Goal: Task Accomplishment & Management: Manage account settings

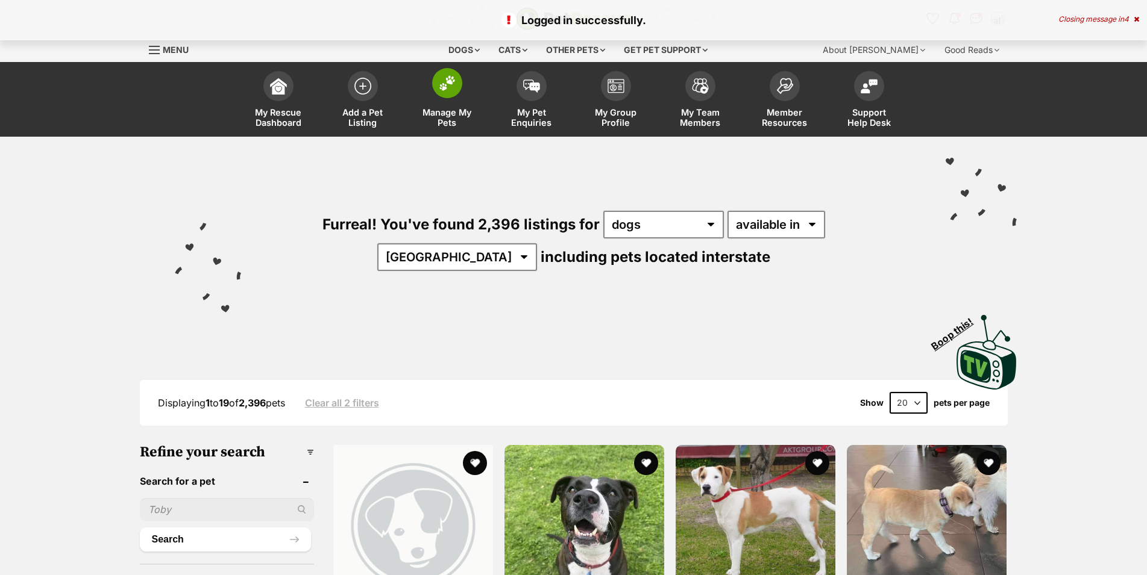
click at [442, 111] on span "Manage My Pets" at bounding box center [447, 117] width 54 height 20
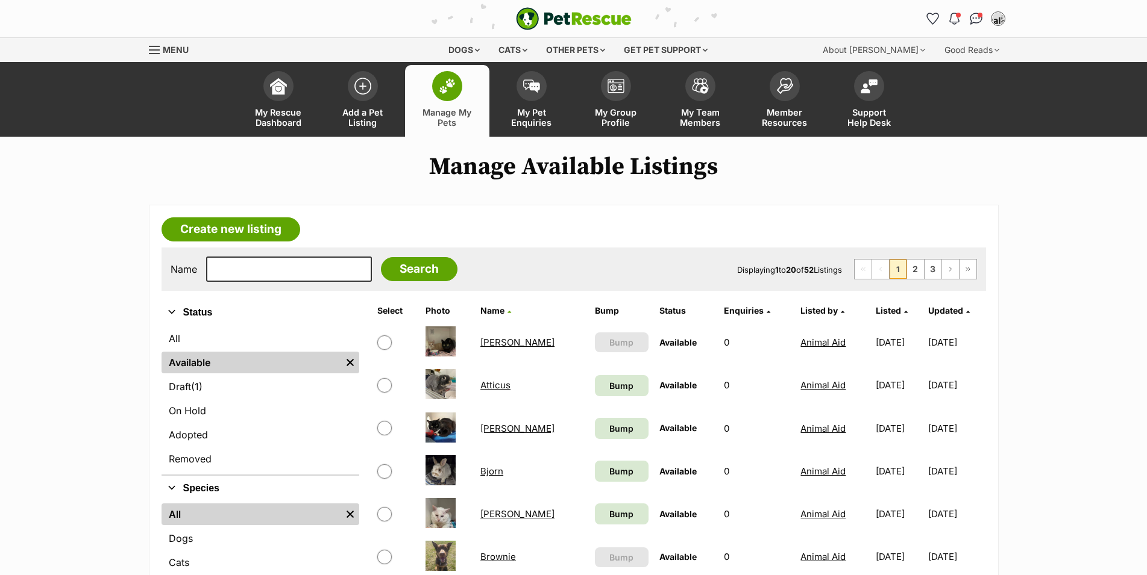
click at [257, 528] on link "Dogs" at bounding box center [260, 539] width 198 height 22
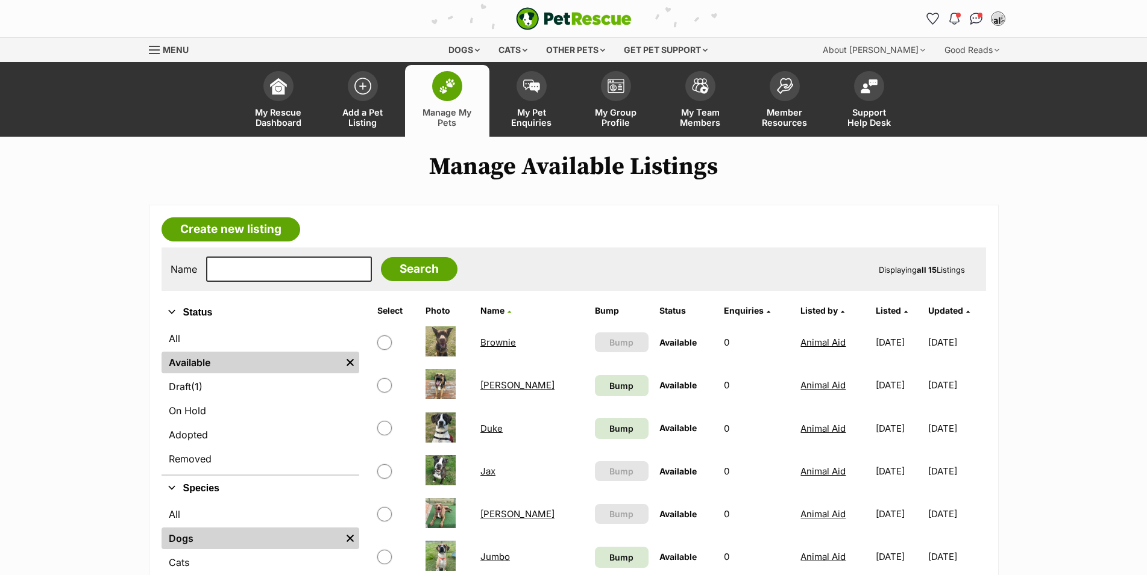
scroll to position [184, 0]
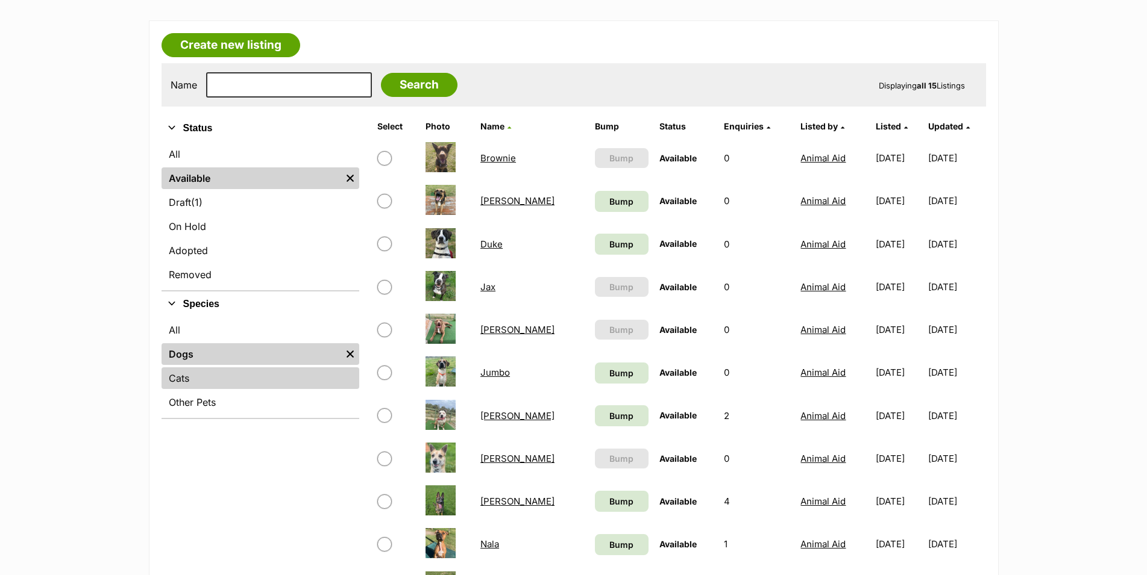
click at [219, 388] on link "Cats" at bounding box center [260, 379] width 198 height 22
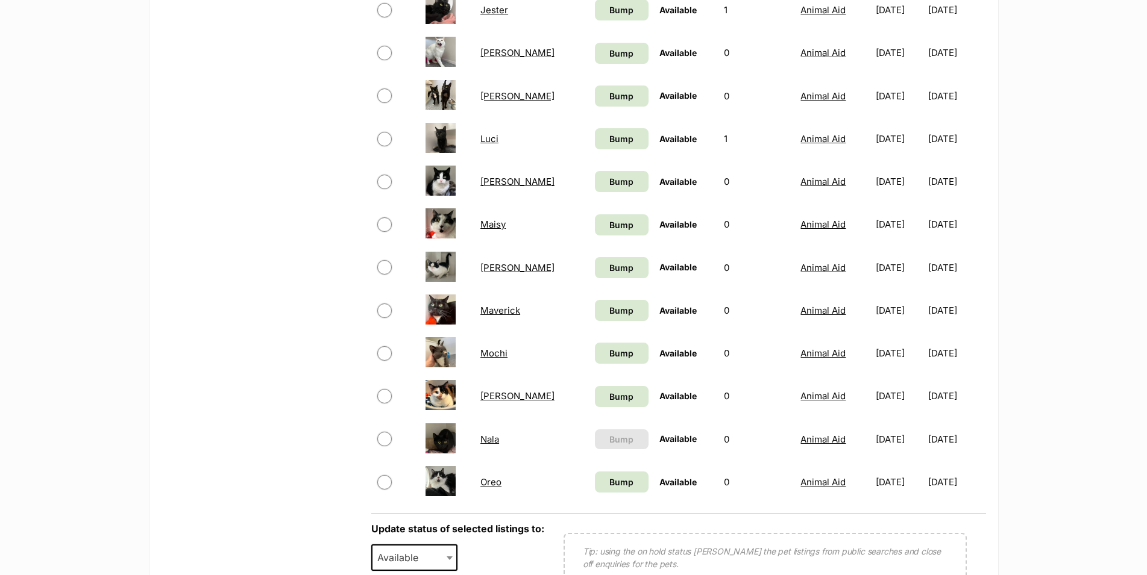
scroll to position [860, 0]
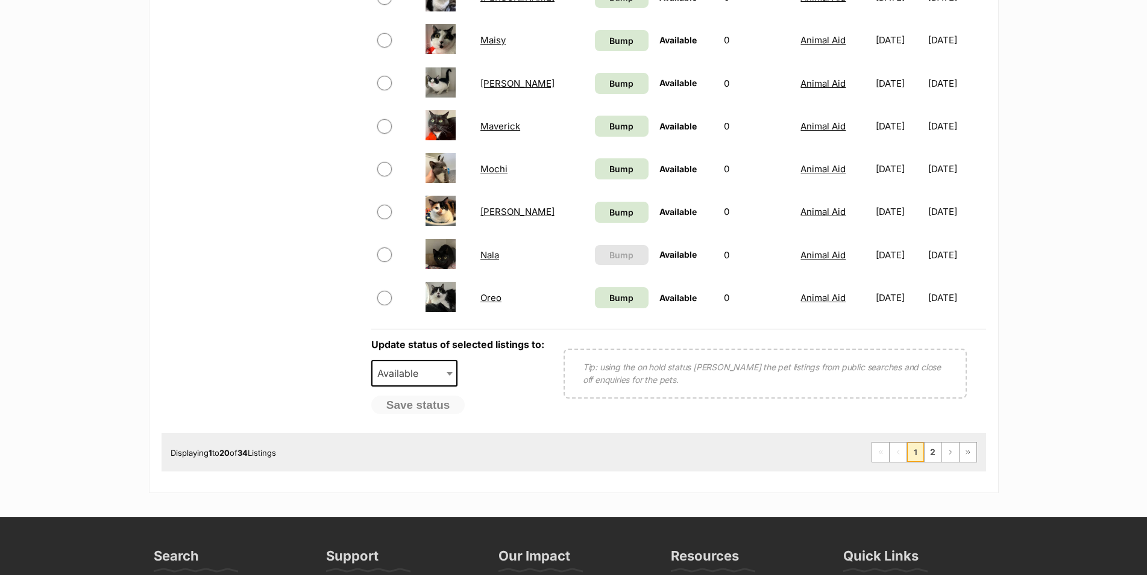
click at [490, 216] on td "Murial" at bounding box center [531, 212] width 113 height 42
click at [491, 218] on link "Murial" at bounding box center [517, 211] width 74 height 11
click at [936, 462] on link "2" at bounding box center [932, 452] width 17 height 19
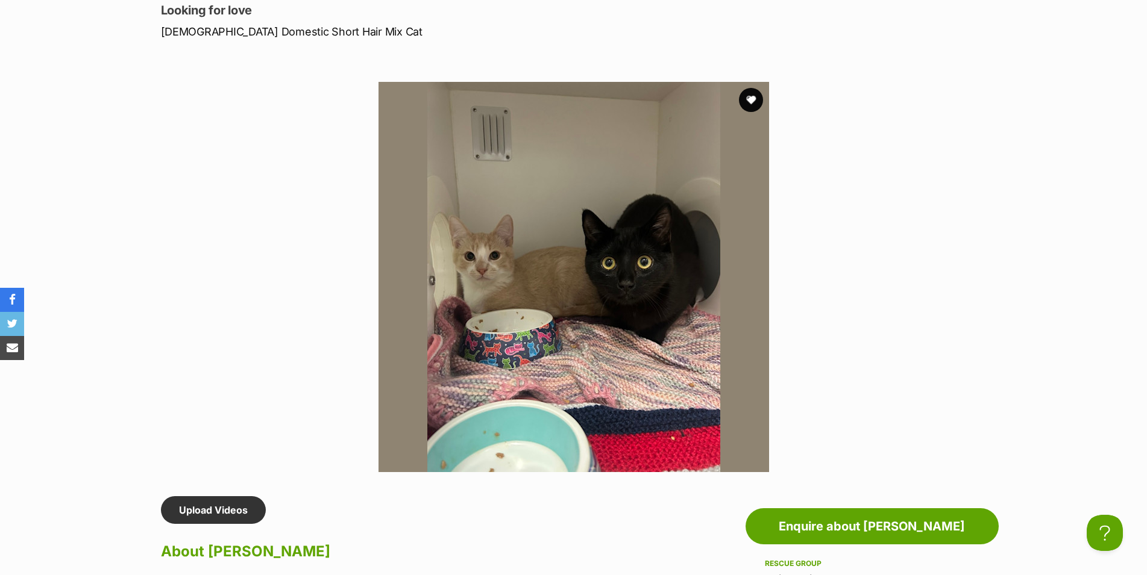
scroll to position [922, 0]
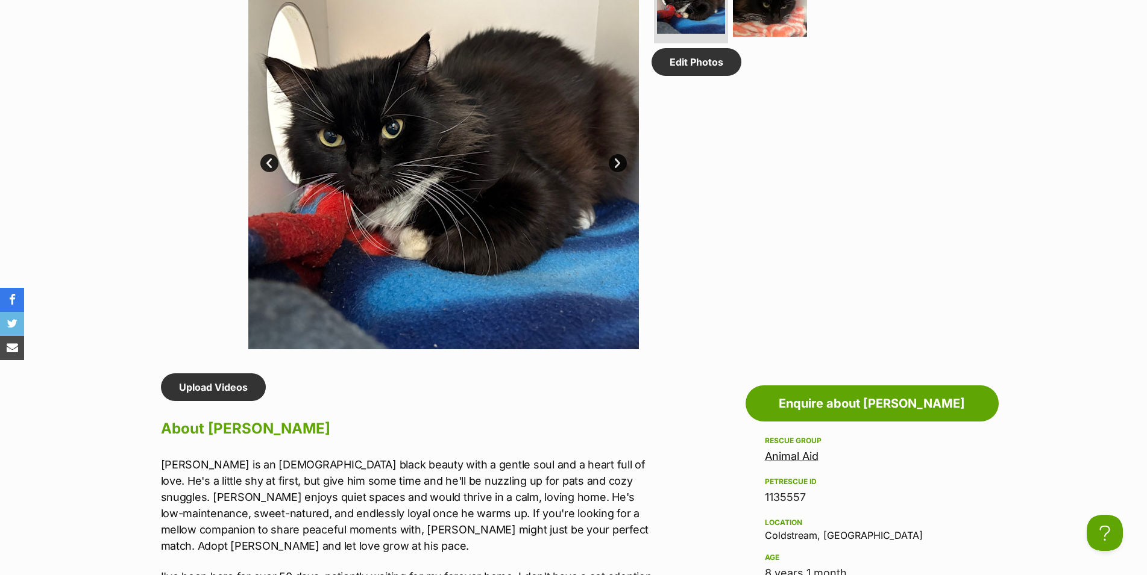
scroll to position [553, 0]
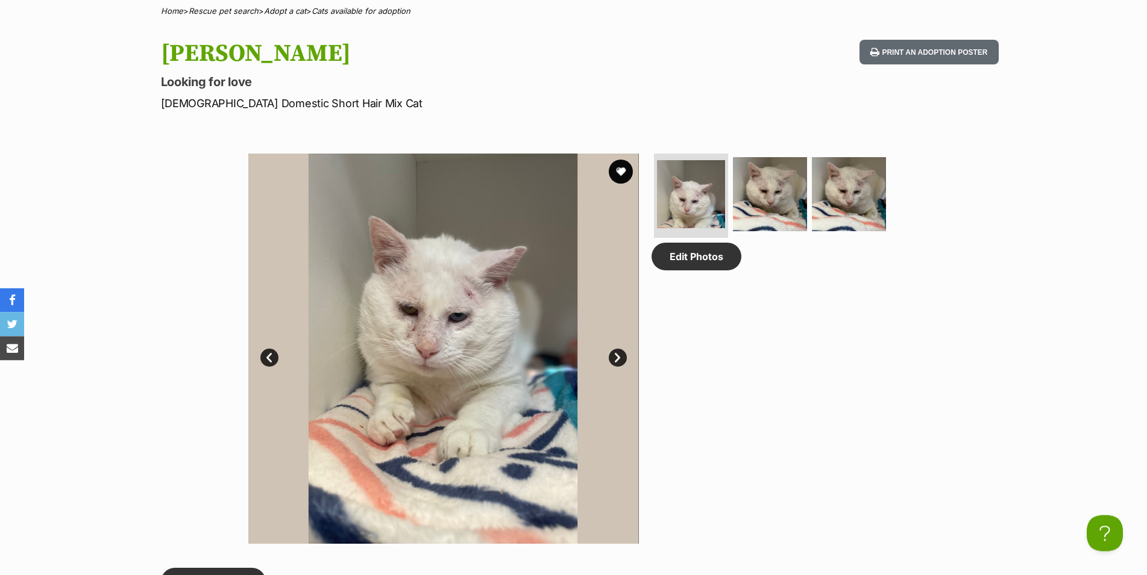
scroll to position [492, 0]
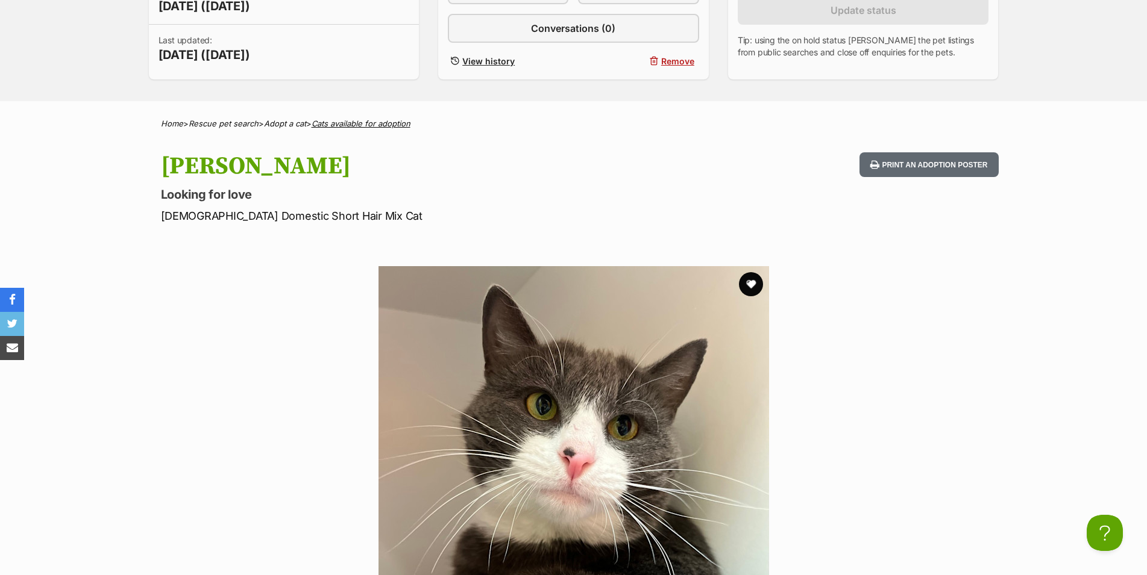
scroll to position [615, 0]
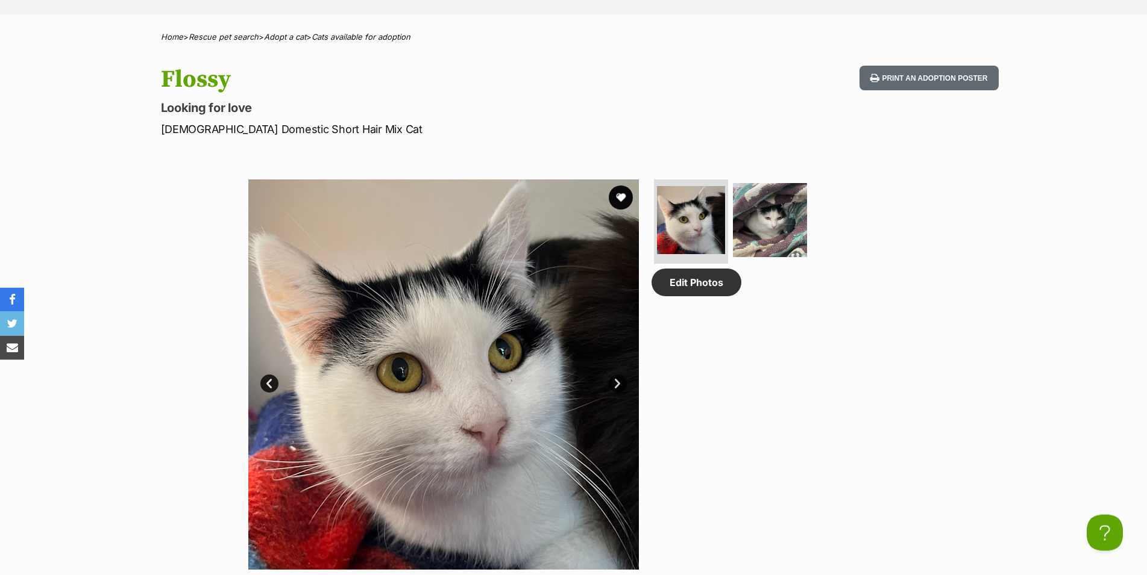
scroll to position [492, 0]
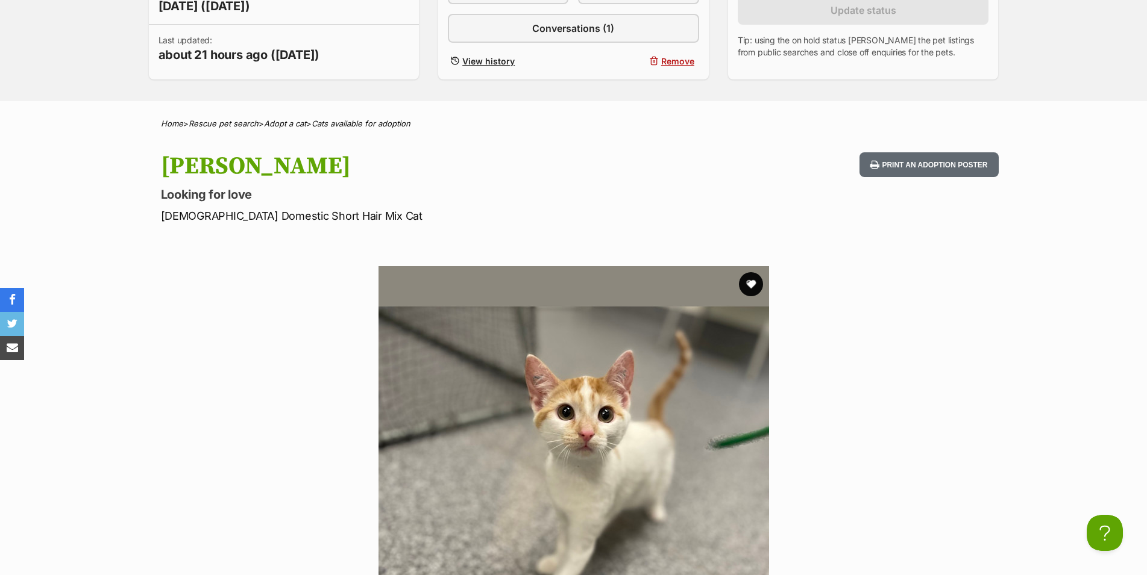
scroll to position [676, 0]
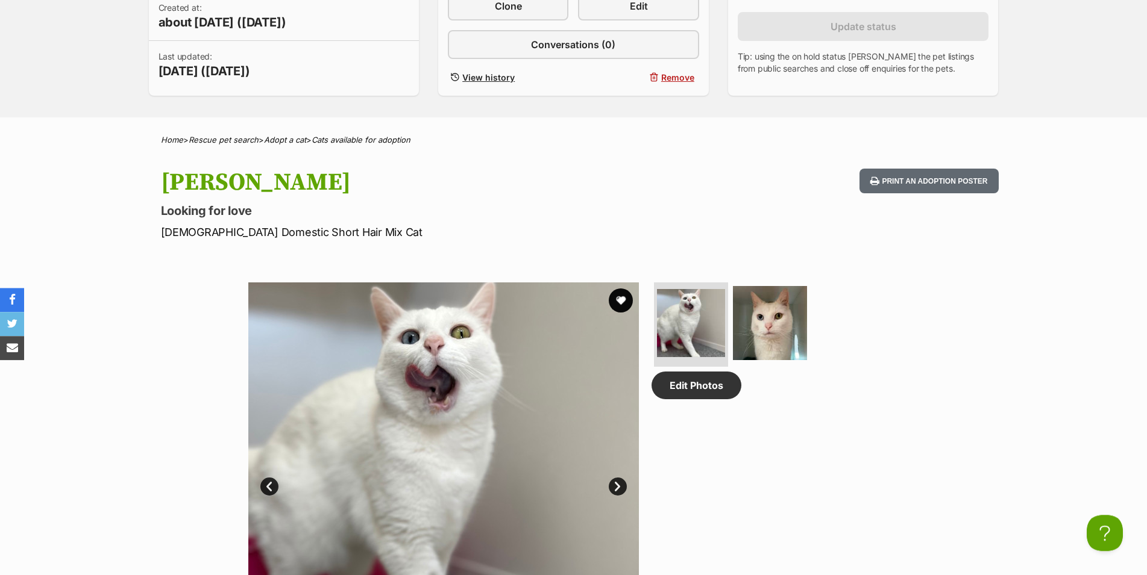
scroll to position [369, 0]
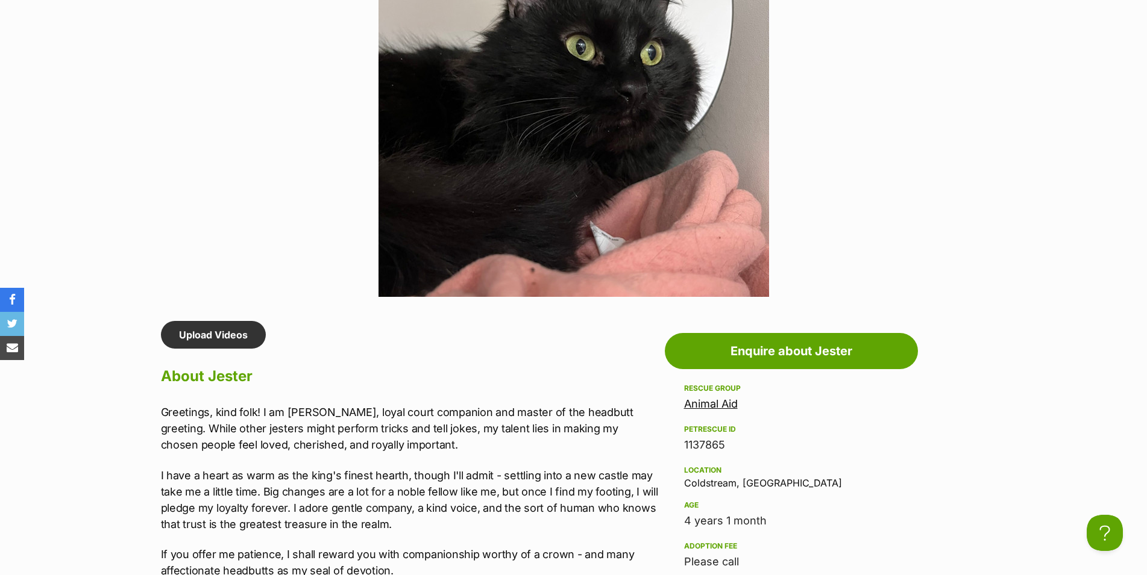
scroll to position [737, 0]
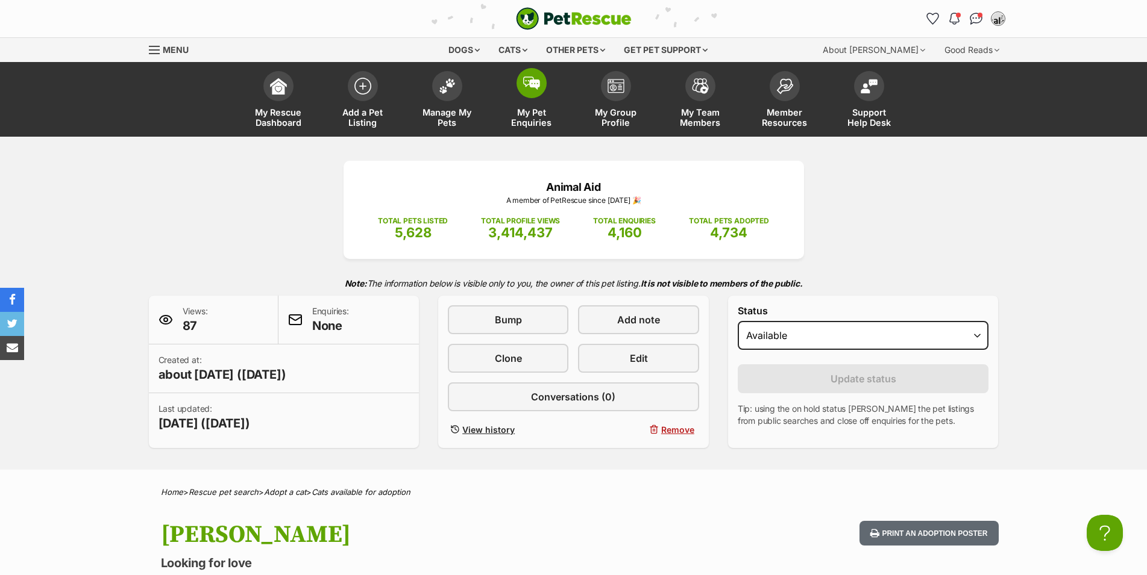
scroll to position [369, 0]
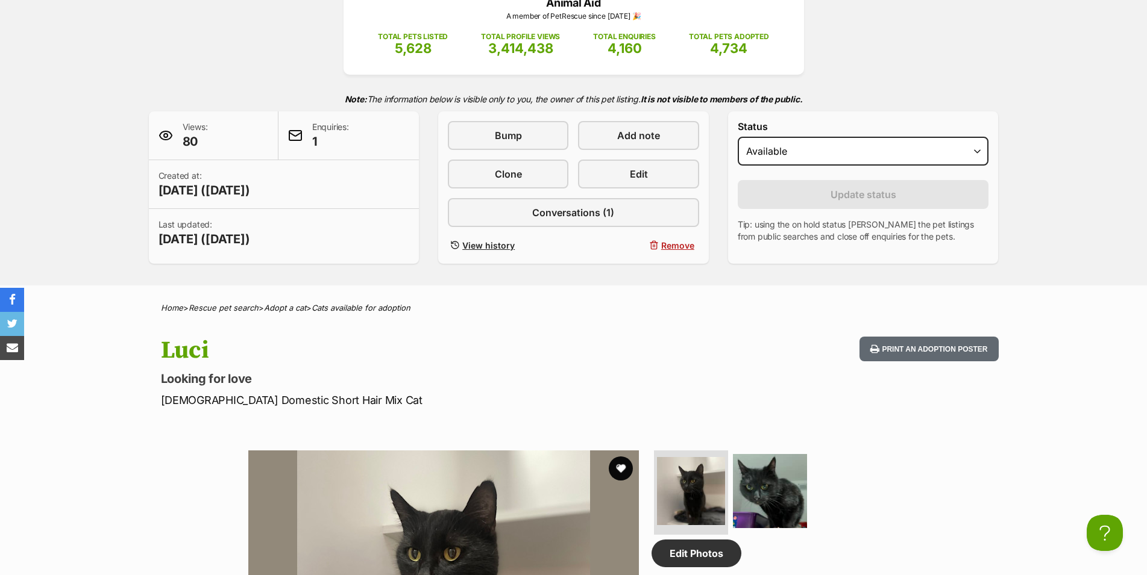
scroll to position [430, 0]
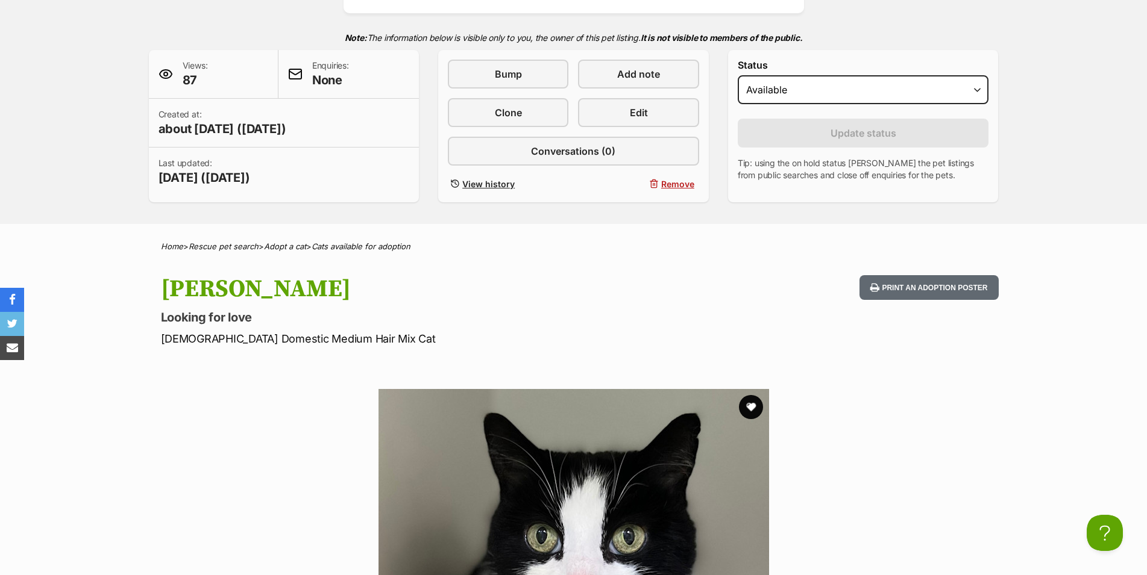
scroll to position [553, 0]
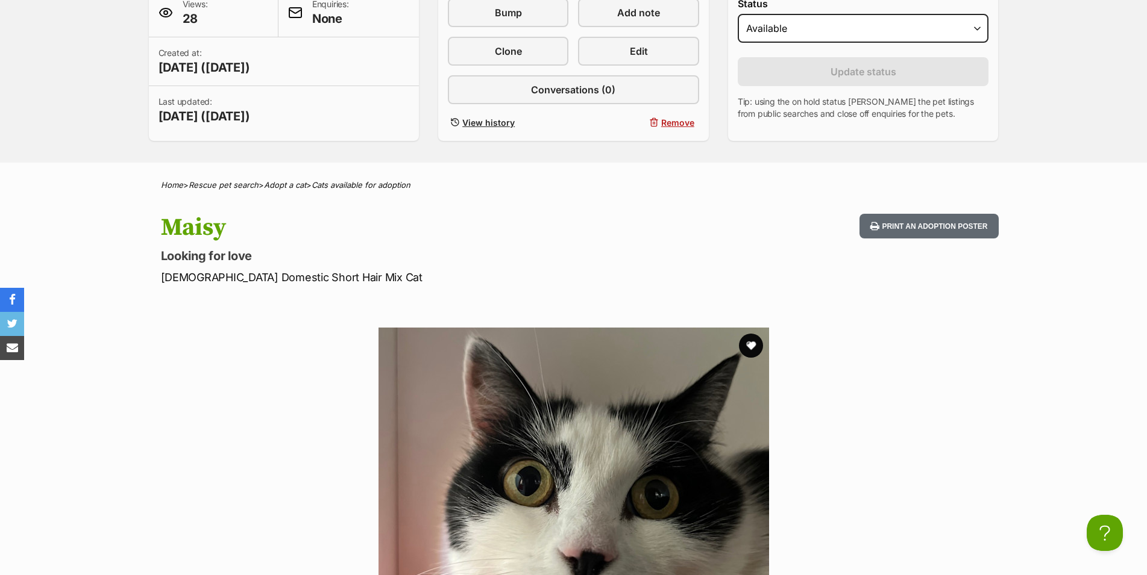
scroll to position [553, 0]
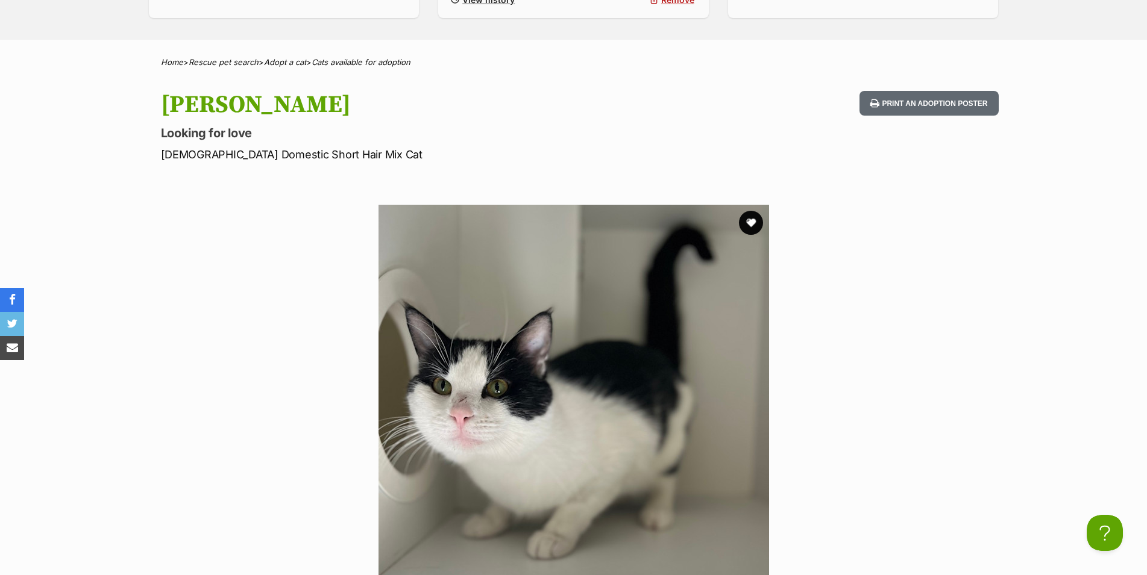
scroll to position [676, 0]
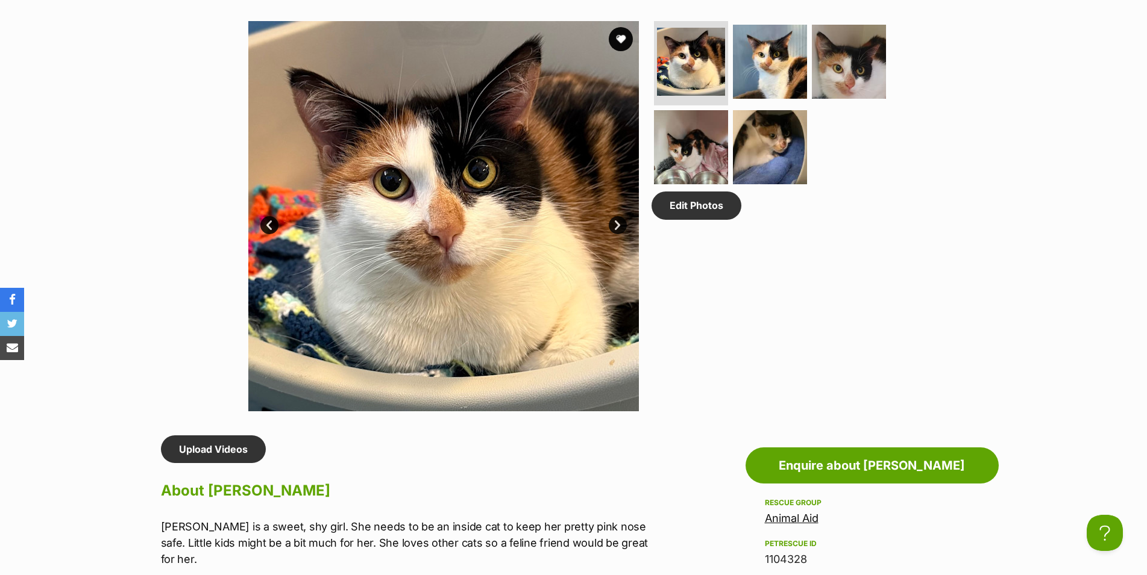
scroll to position [615, 0]
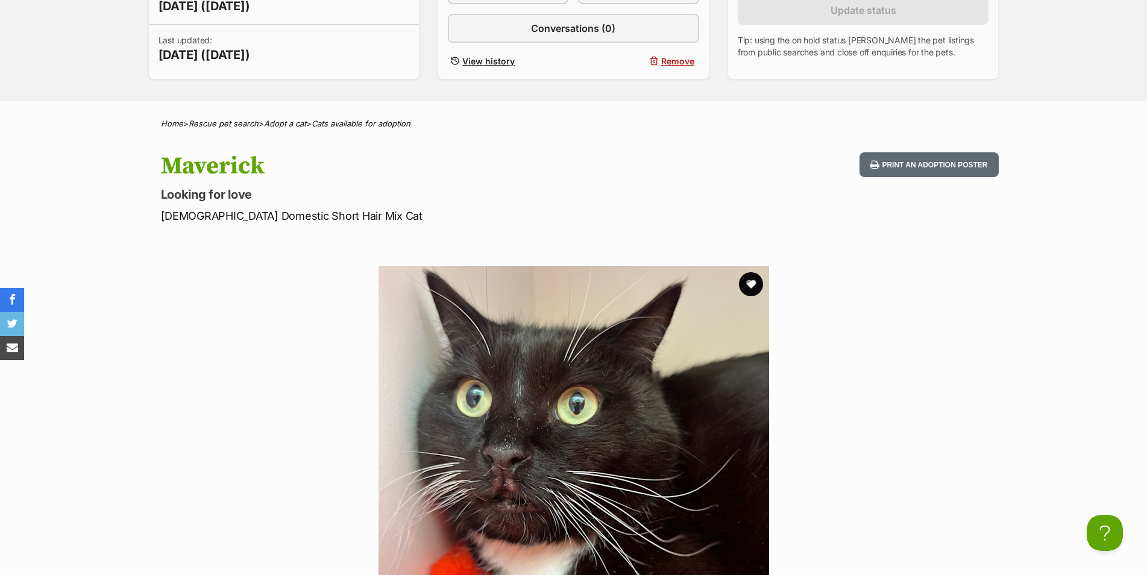
scroll to position [676, 0]
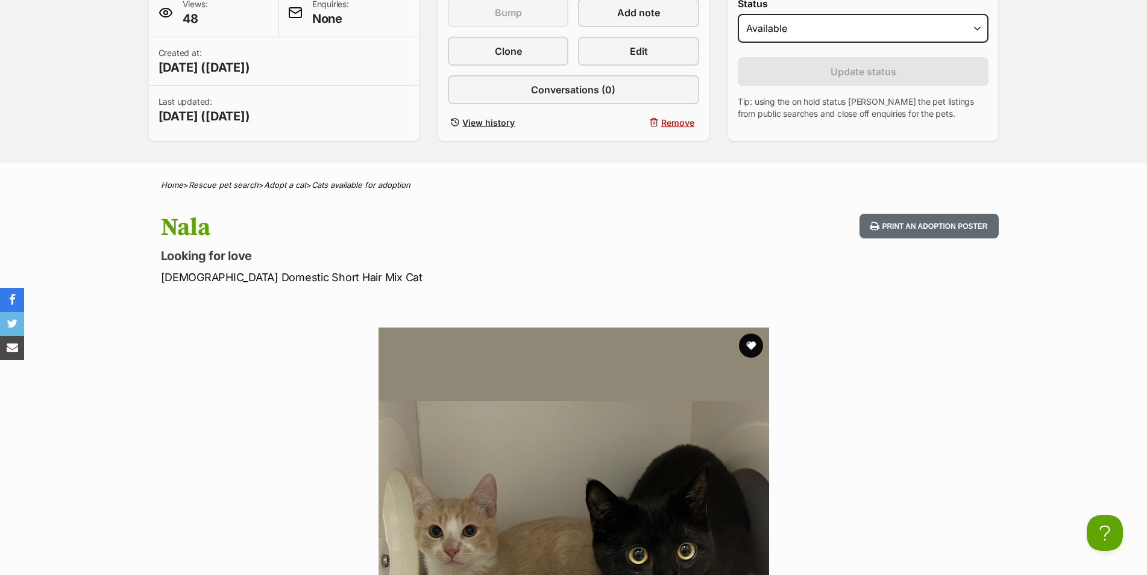
scroll to position [553, 0]
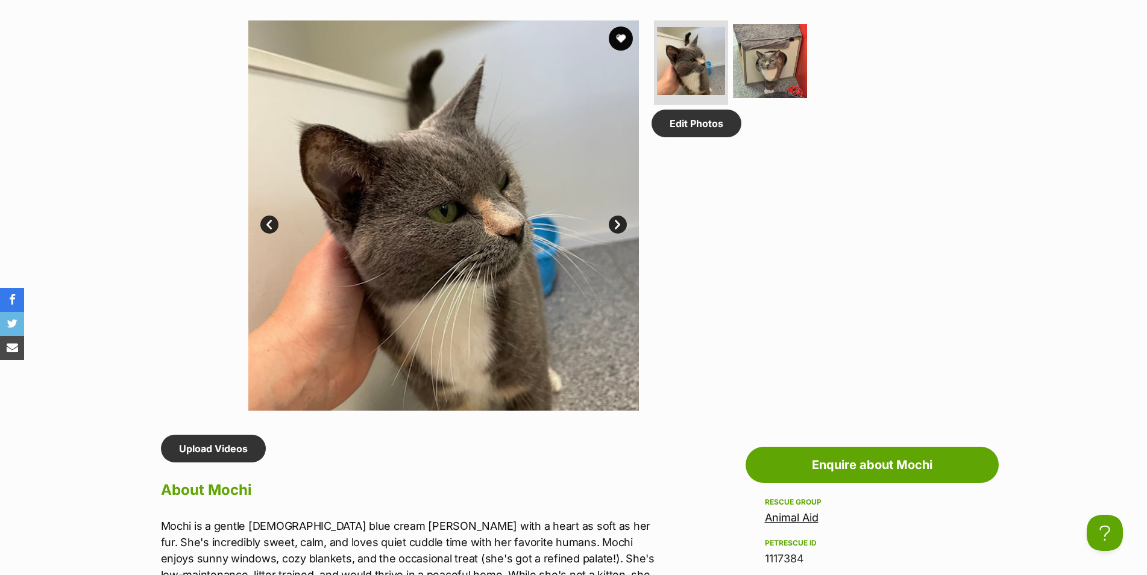
scroll to position [553, 0]
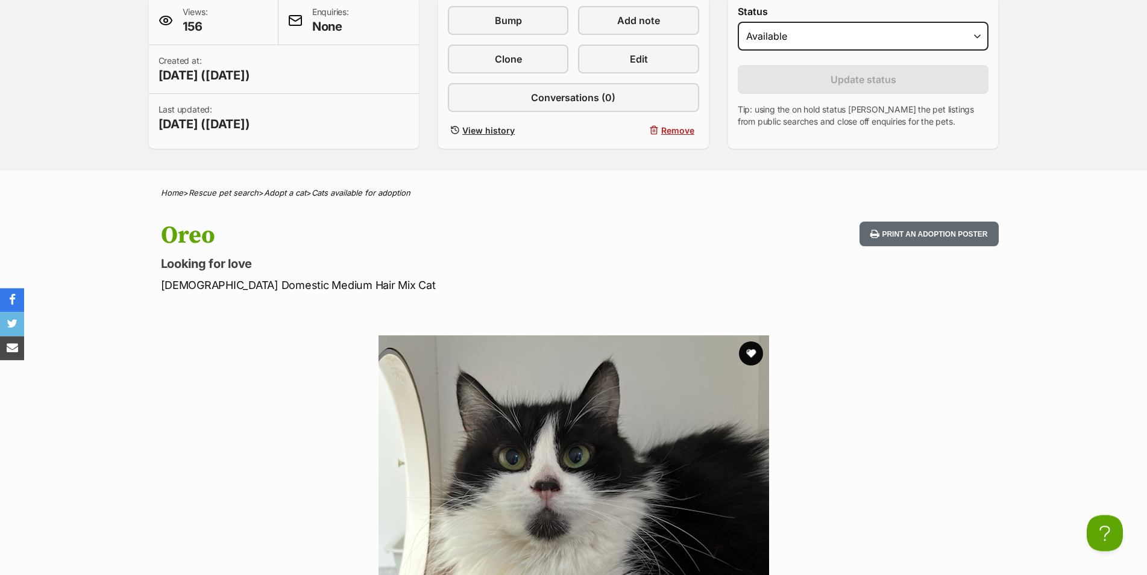
scroll to position [307, 0]
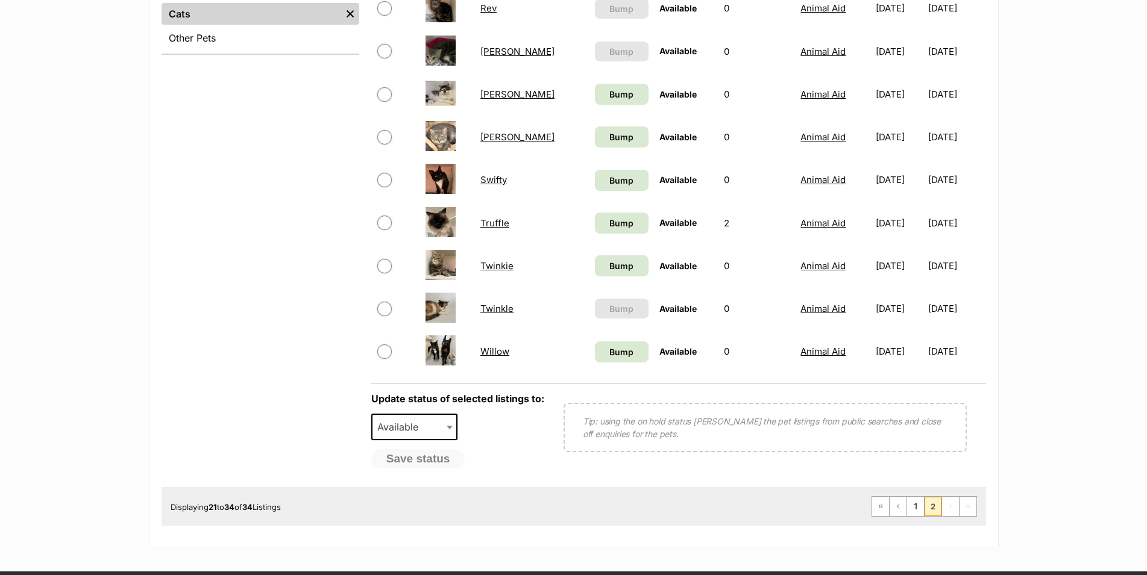
scroll to position [553, 0]
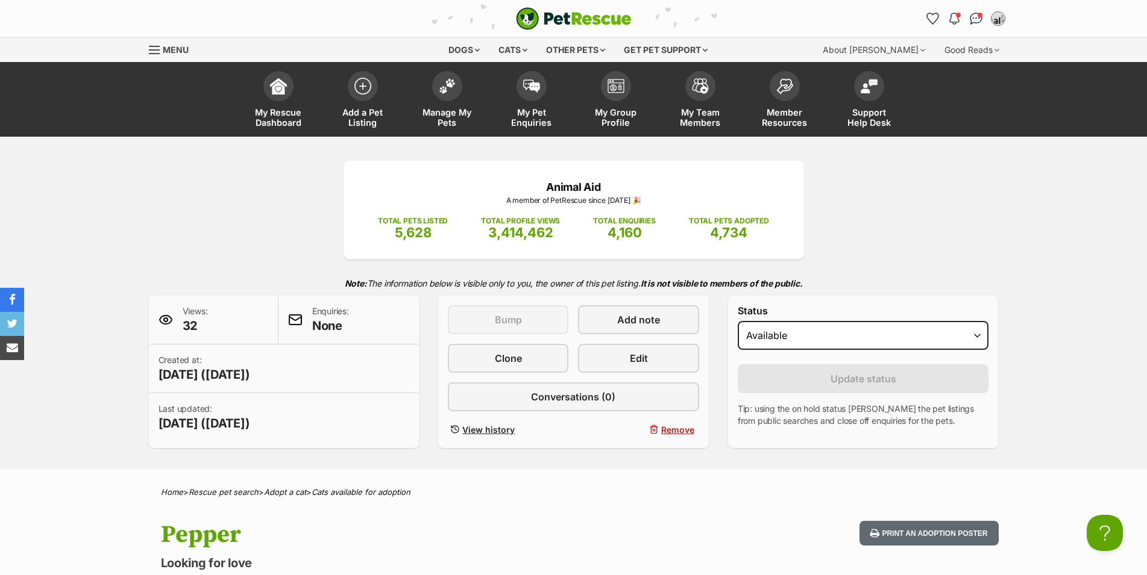
scroll to position [307, 0]
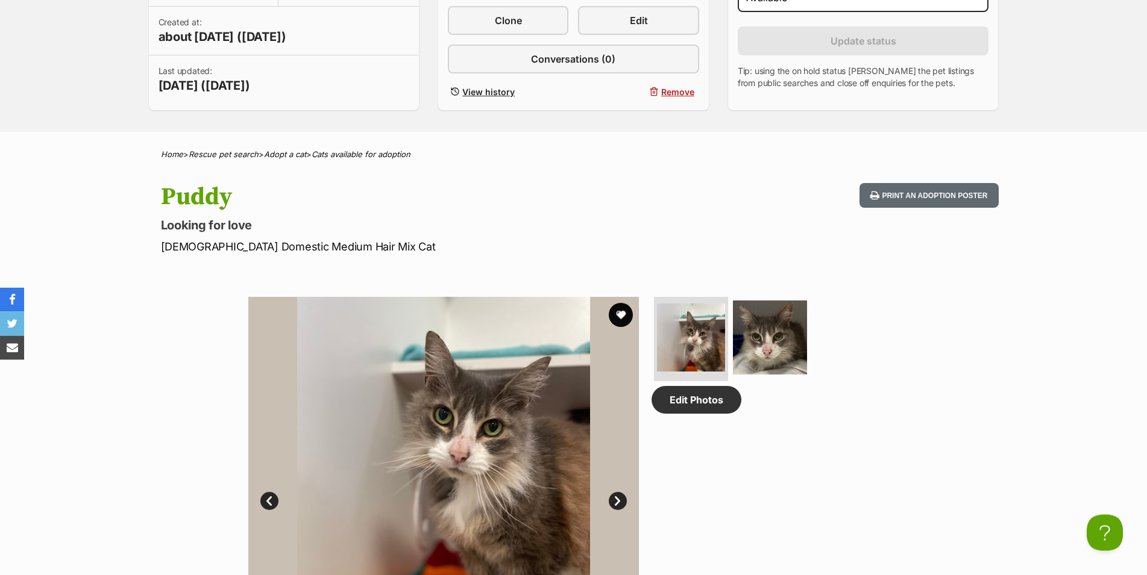
scroll to position [369, 0]
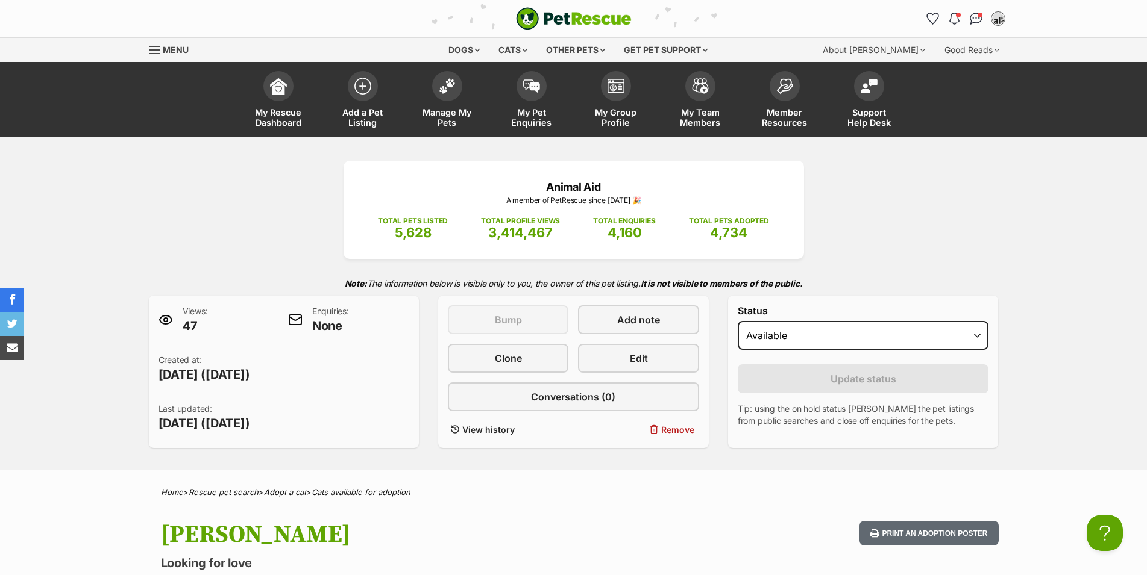
scroll to position [307, 0]
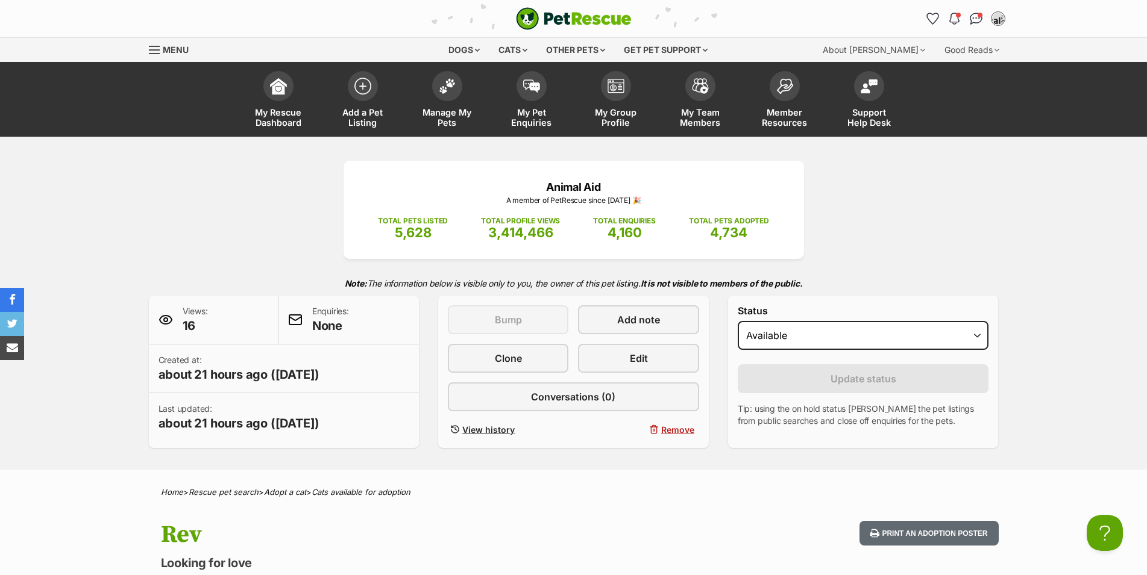
scroll to position [307, 0]
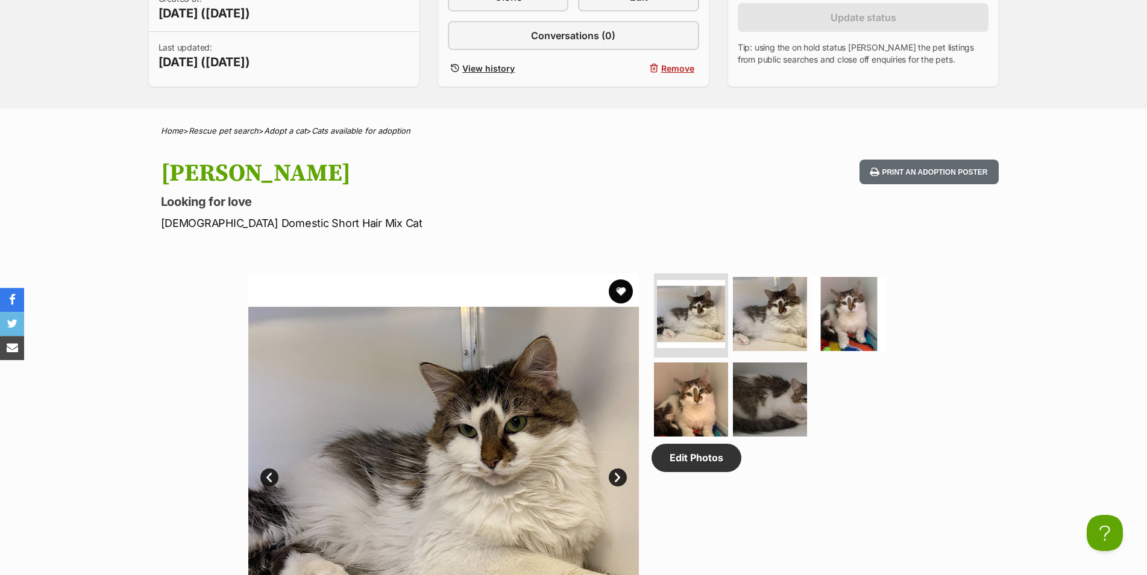
scroll to position [369, 0]
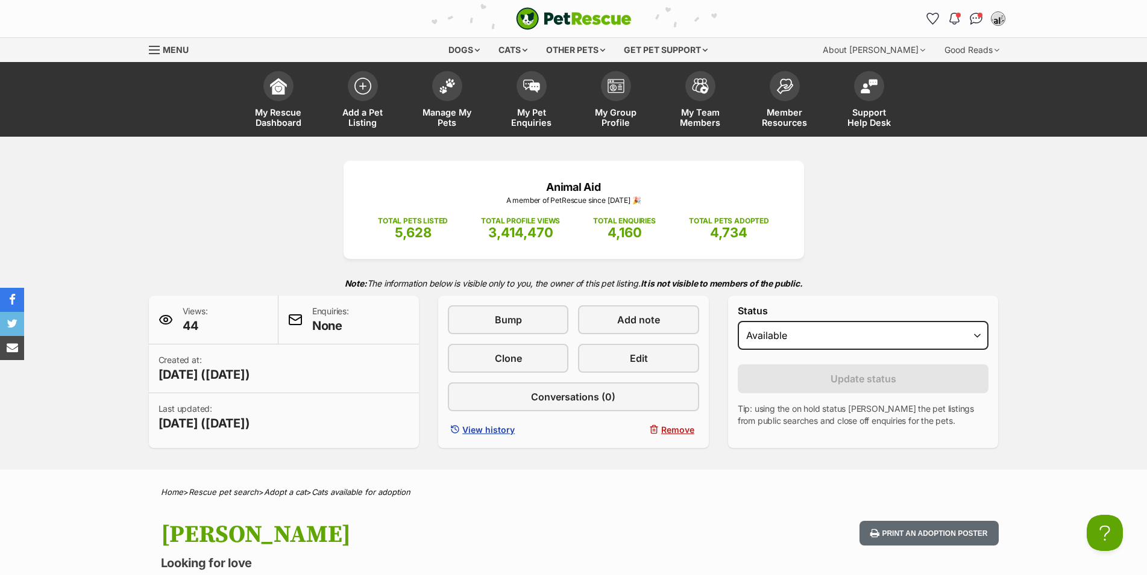
scroll to position [307, 0]
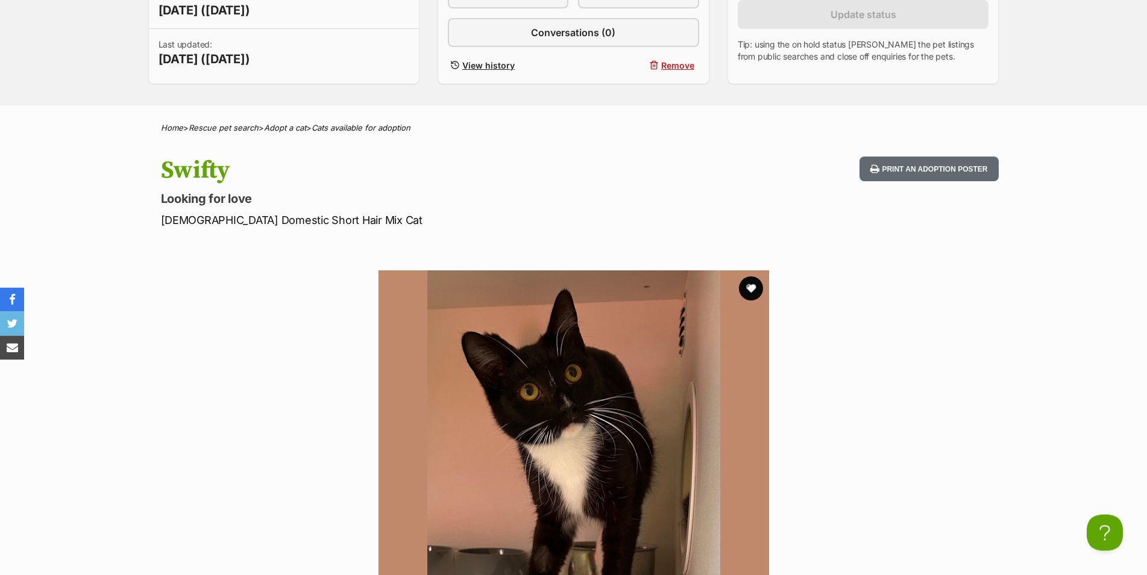
scroll to position [369, 0]
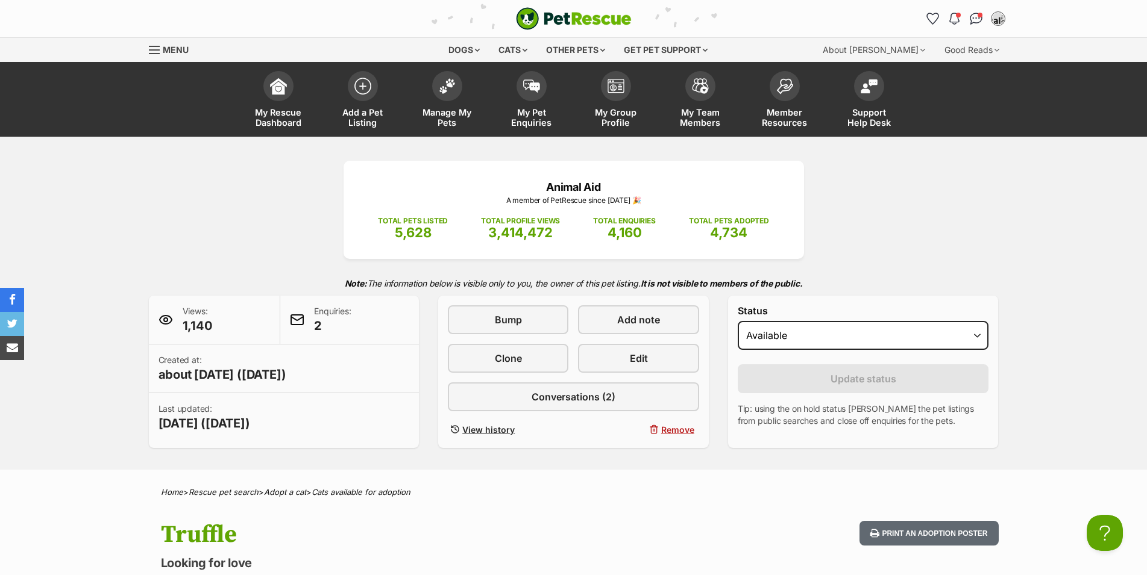
scroll to position [307, 0]
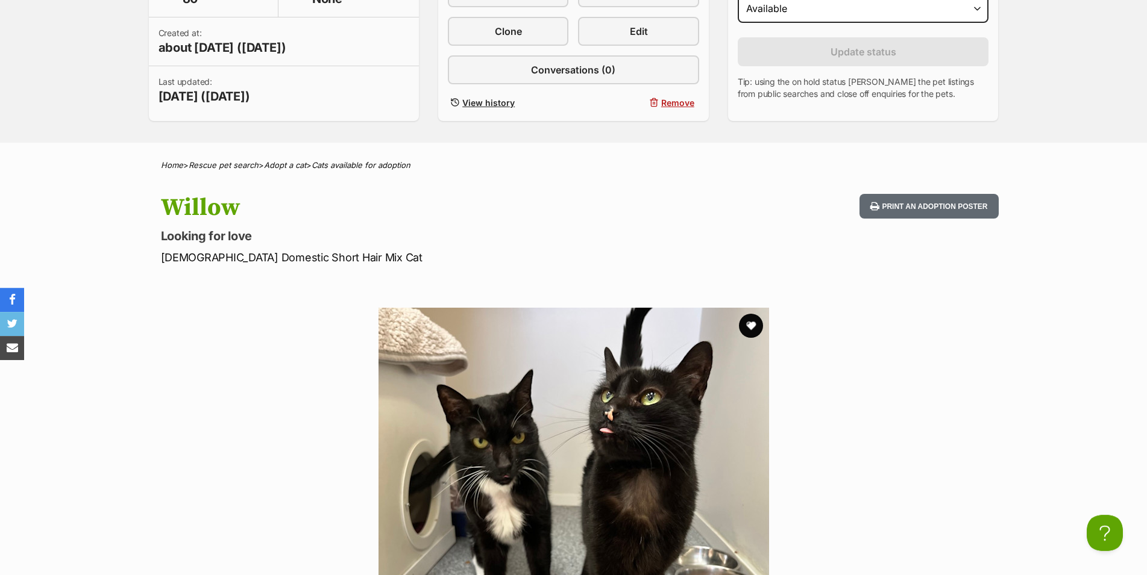
scroll to position [369, 0]
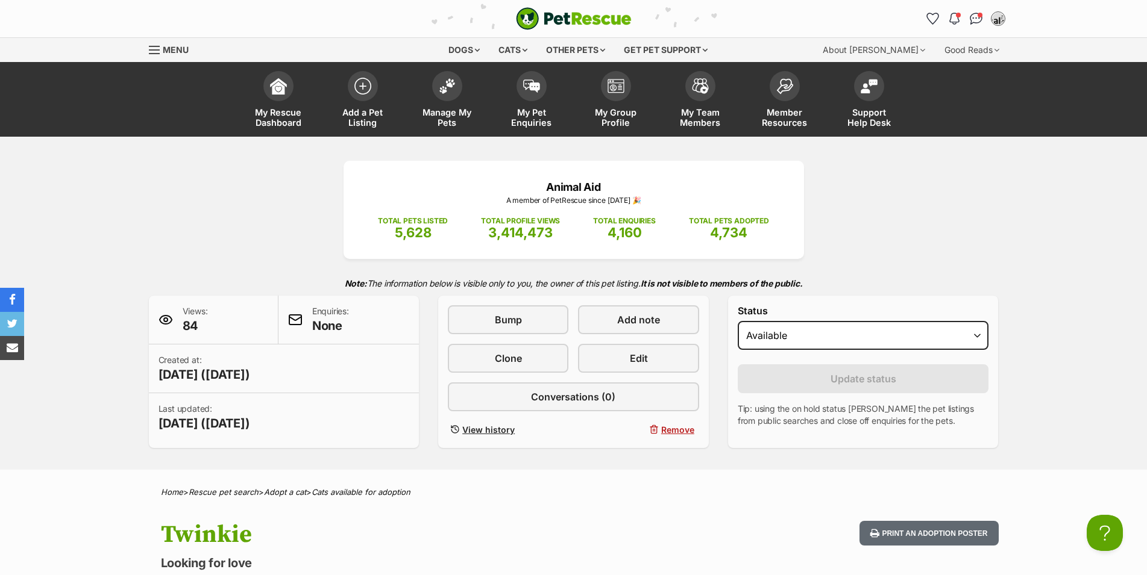
scroll to position [307, 0]
